Goal: Register for event/course

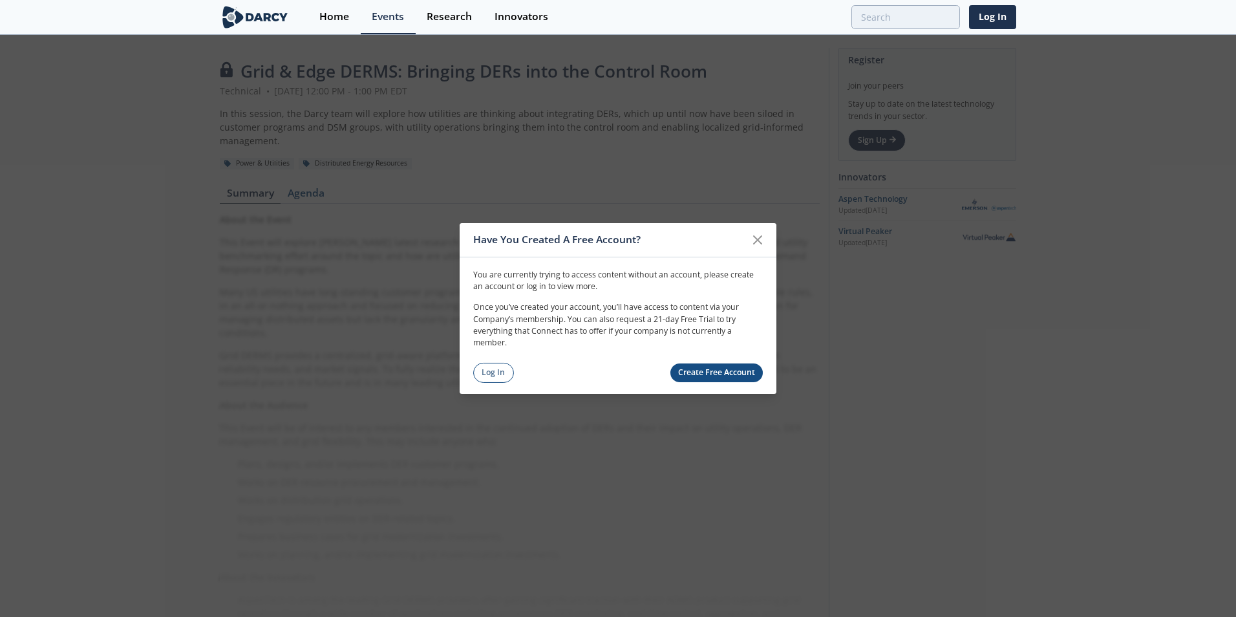
click at [696, 369] on link "Create Free Account" at bounding box center [716, 372] width 93 height 19
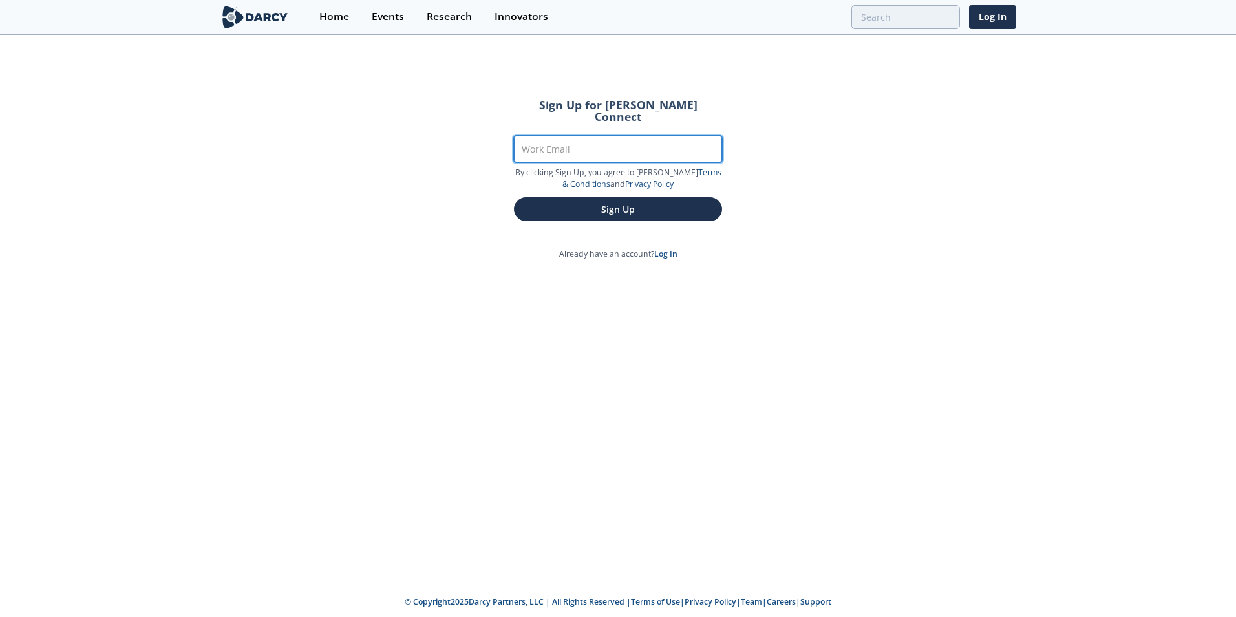
click at [572, 140] on input "Work Email" at bounding box center [618, 149] width 208 height 27
type input "[PERSON_NAME][EMAIL_ADDRESS][PERSON_NAME][DOMAIN_NAME]"
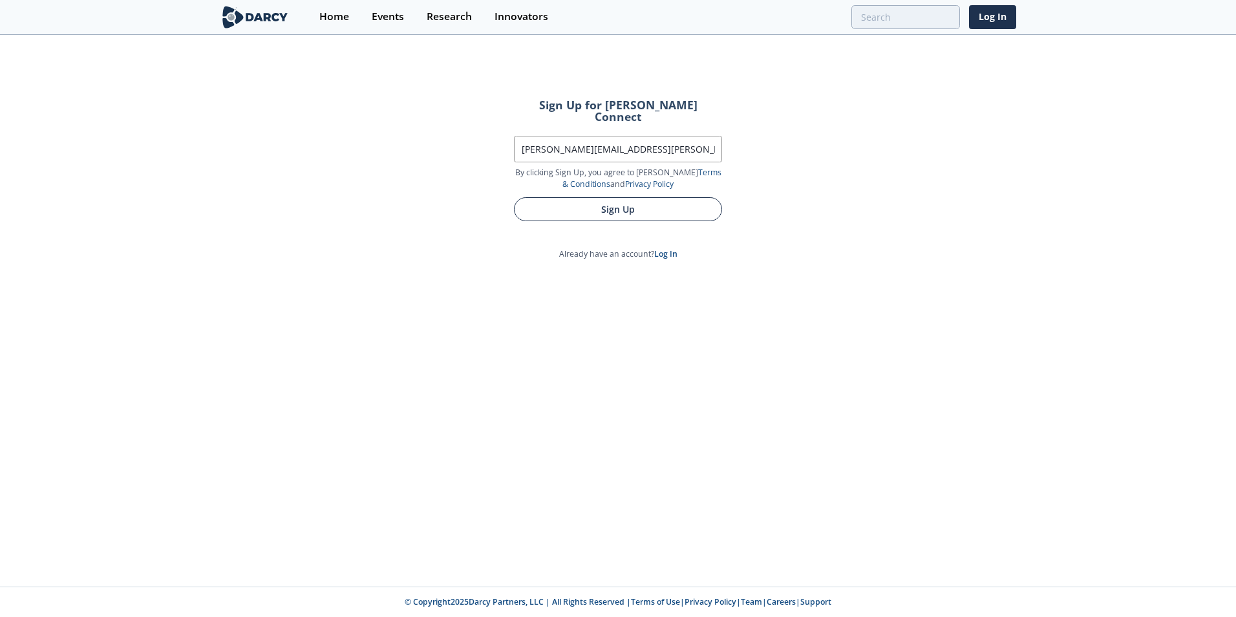
click at [631, 197] on button "Sign Up" at bounding box center [618, 209] width 208 height 24
click at [605, 208] on button "Sign Up" at bounding box center [618, 209] width 208 height 24
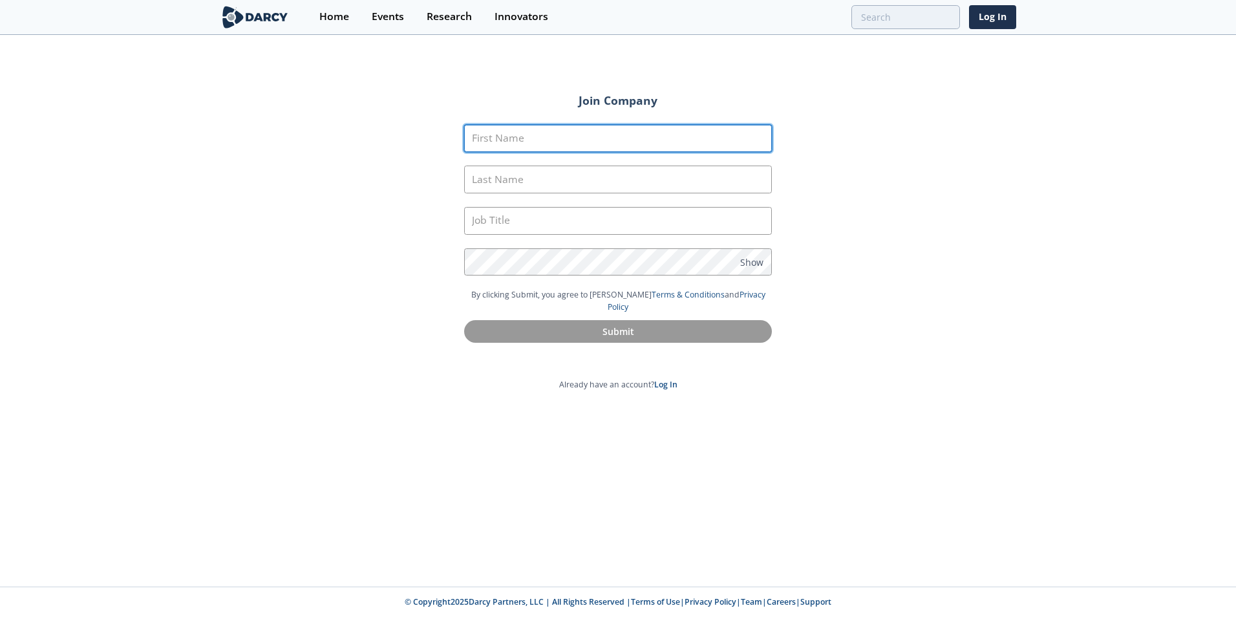
click at [599, 149] on input "First Name" at bounding box center [618, 139] width 308 height 28
type input "[PERSON_NAME]"
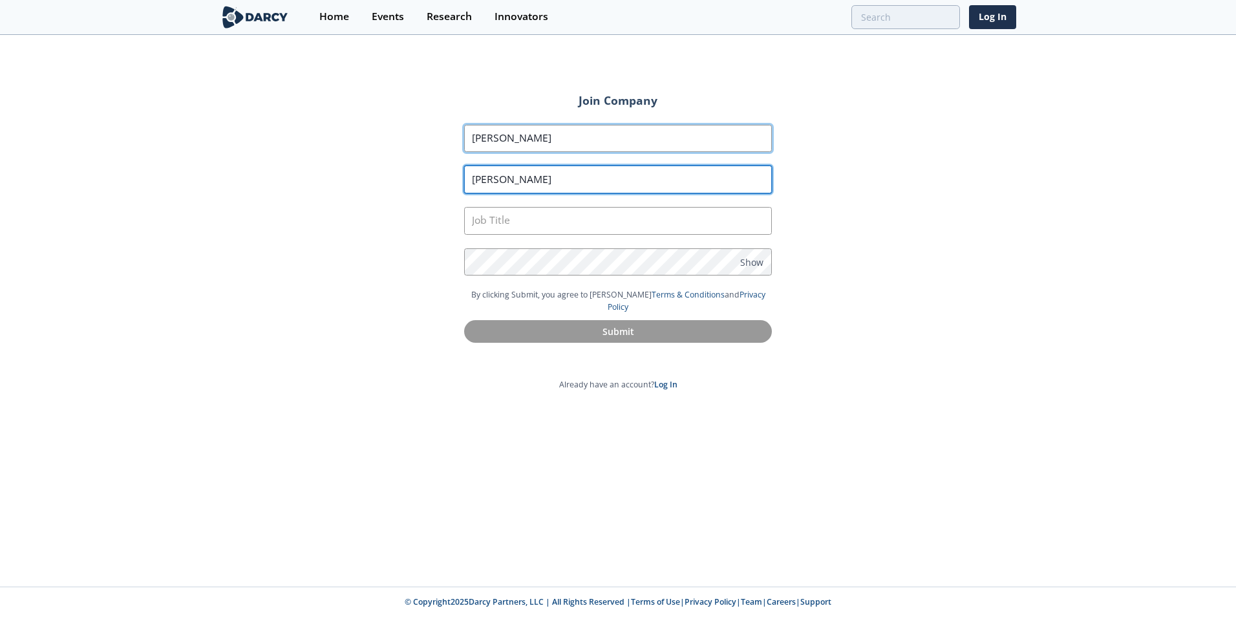
type input "[PERSON_NAME]"
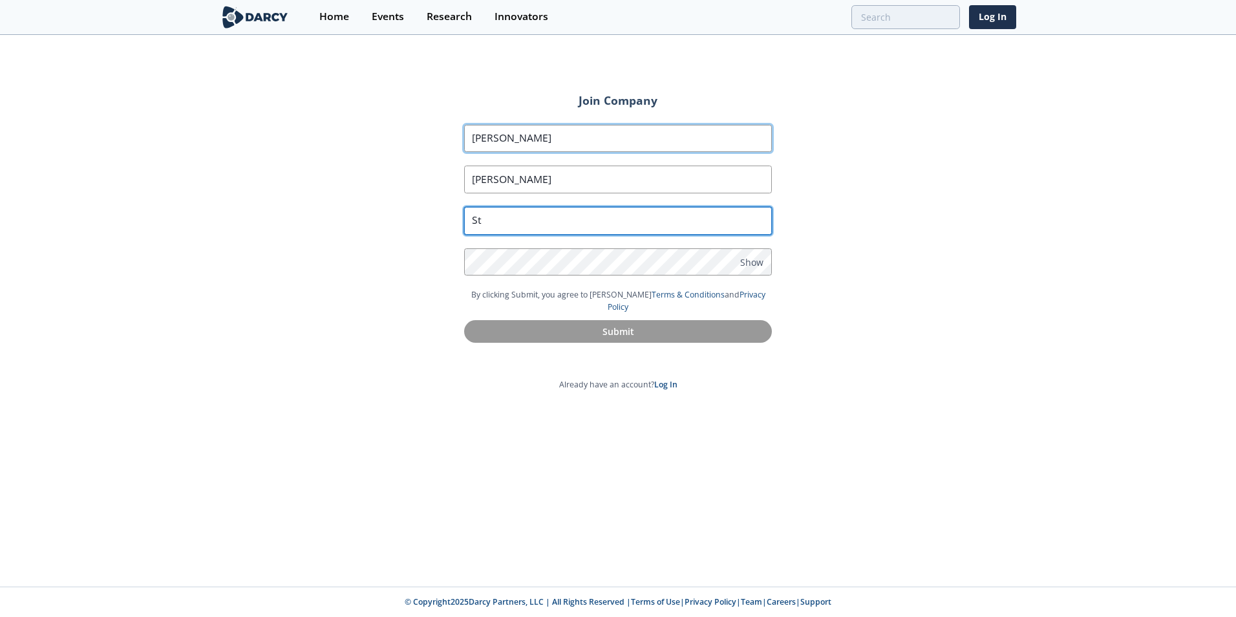
type input "S"
type input "P"
type input "Principal Strategy Manager"
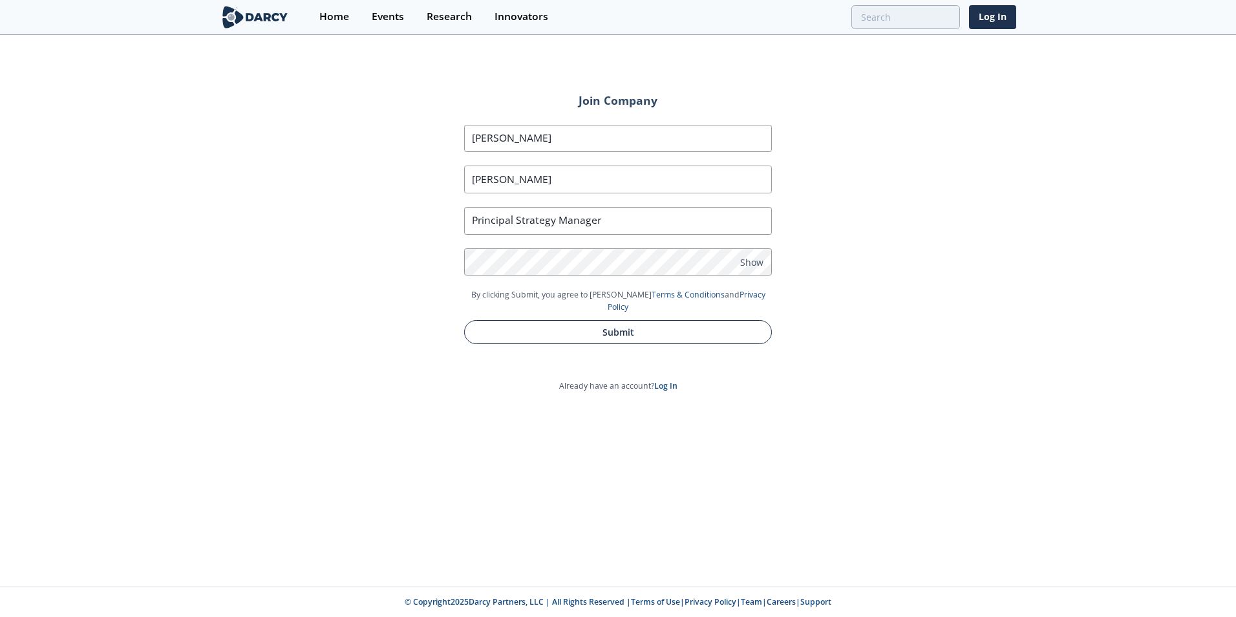
click at [701, 323] on button "Submit" at bounding box center [618, 332] width 308 height 24
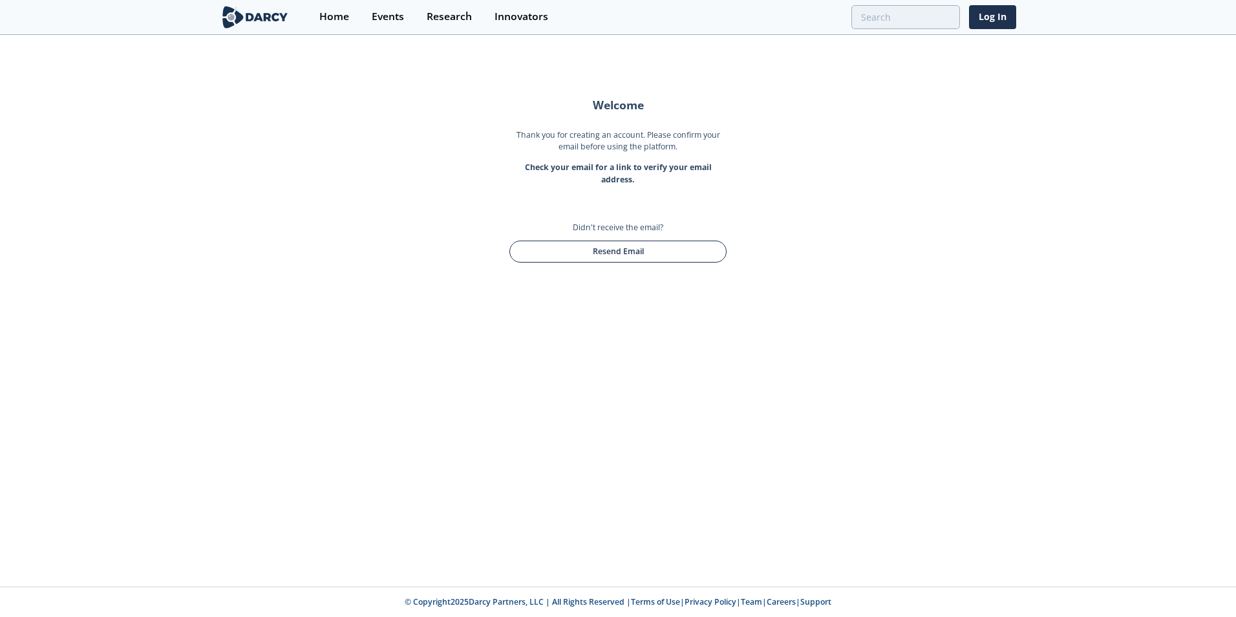
click at [618, 257] on button "Resend Email" at bounding box center [617, 252] width 217 height 22
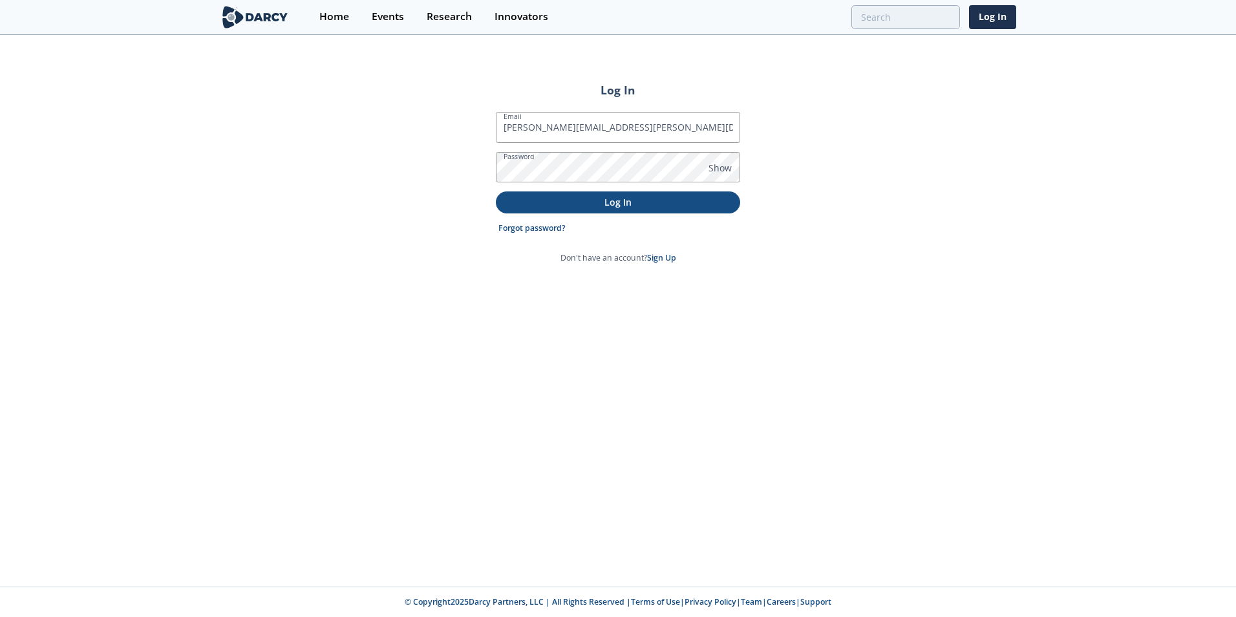
click at [647, 195] on p "Log In" at bounding box center [618, 202] width 226 height 14
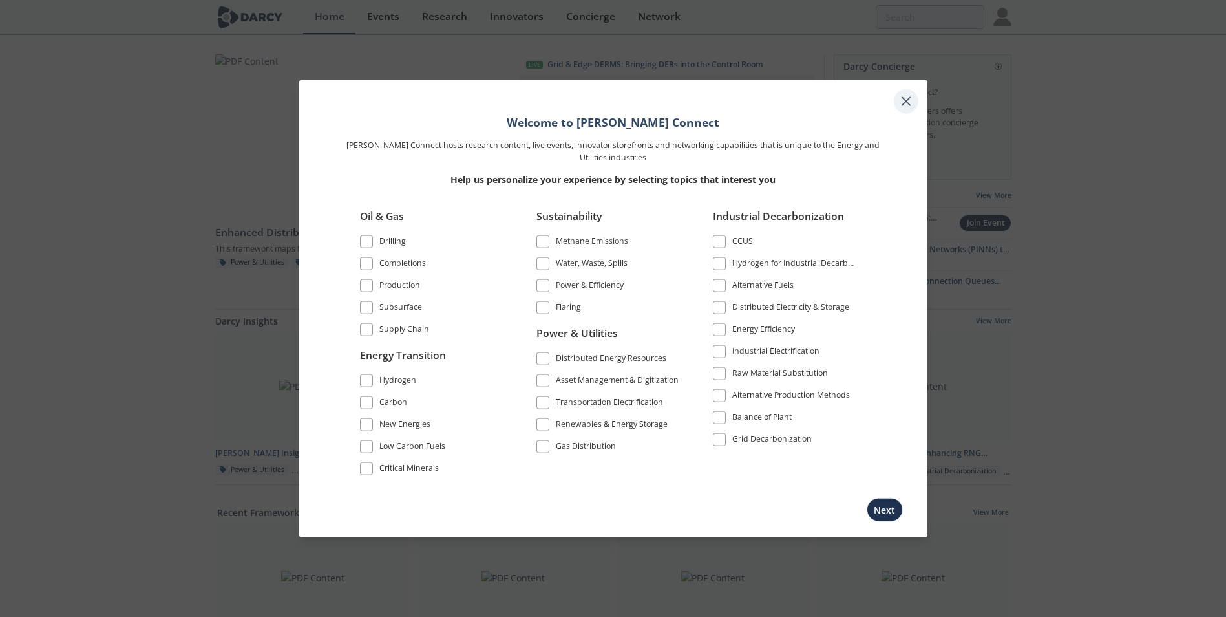
click at [903, 96] on icon at bounding box center [907, 102] width 16 height 16
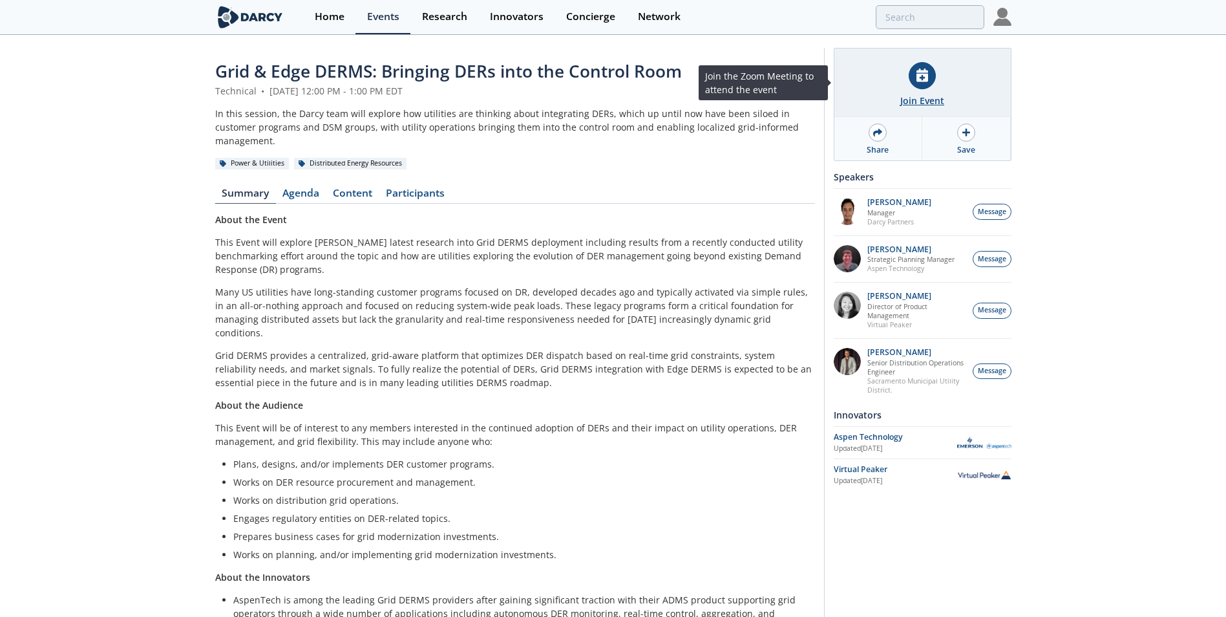
click at [912, 91] on div "Join Event" at bounding box center [923, 82] width 177 height 69
click at [901, 96] on div "Join Event" at bounding box center [923, 101] width 44 height 14
